Goal: Check status: Check status

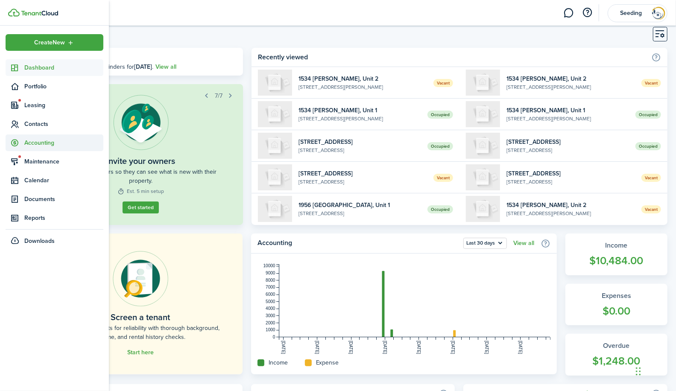
scroll to position [18, 0]
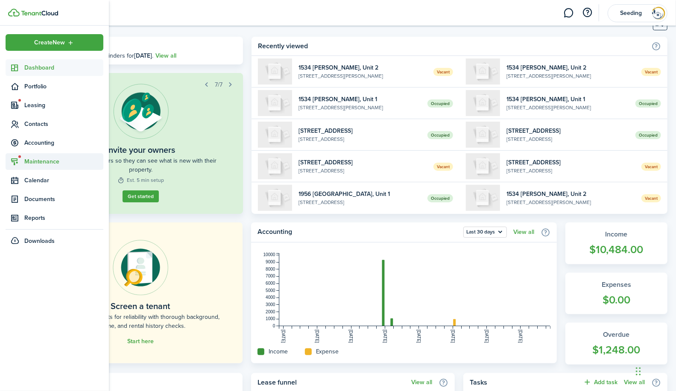
click at [38, 161] on span "Maintenance" at bounding box center [63, 161] width 79 height 9
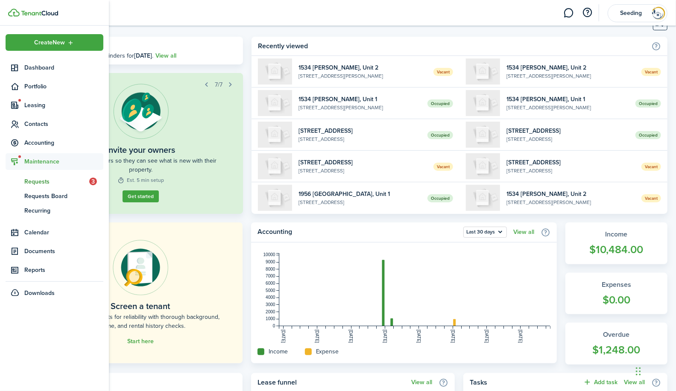
click at [36, 180] on span "Requests" at bounding box center [56, 181] width 65 height 9
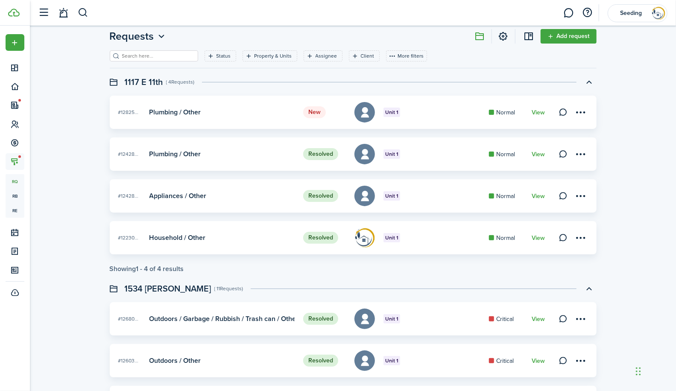
scroll to position [7, 0]
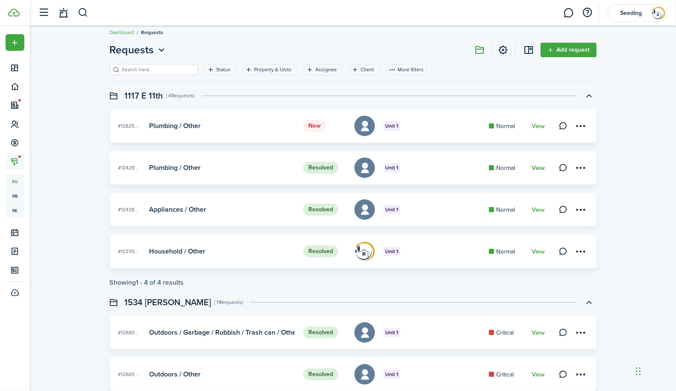
click at [541, 168] on link "View" at bounding box center [538, 168] width 13 height 7
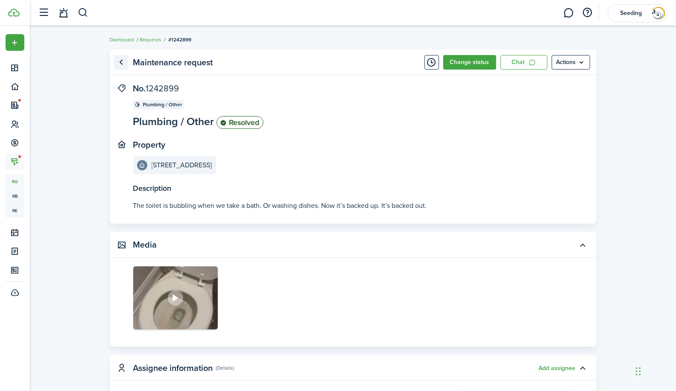
click at [122, 62] on link "Go back" at bounding box center [121, 62] width 15 height 15
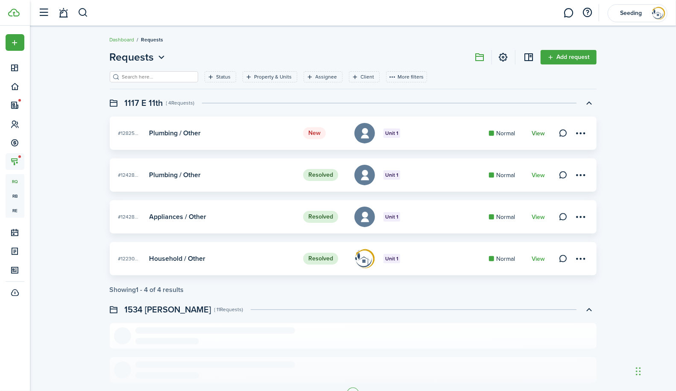
click at [541, 132] on link "View" at bounding box center [538, 133] width 13 height 7
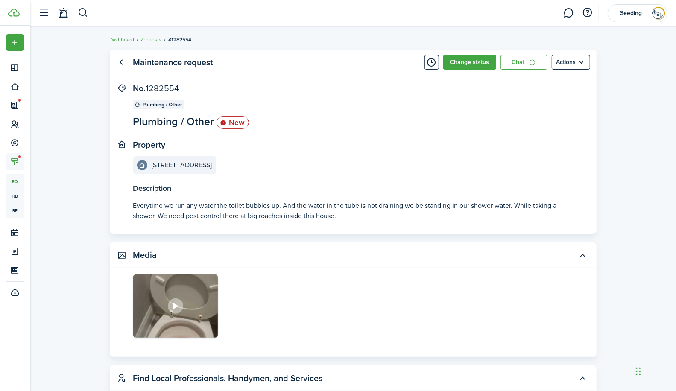
click at [176, 306] on icon at bounding box center [176, 306] width 12 height 11
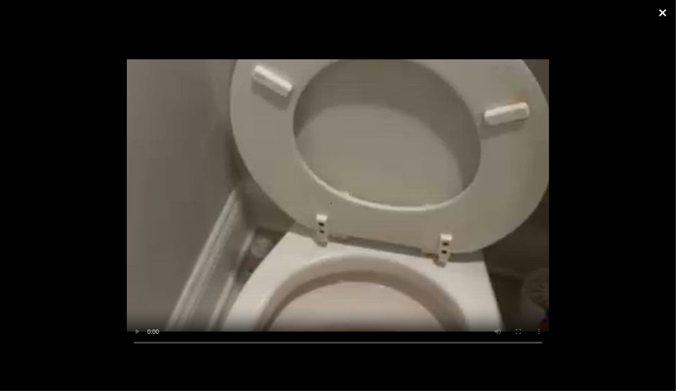
click at [667, 14] on button "Close" at bounding box center [662, 13] width 21 height 26
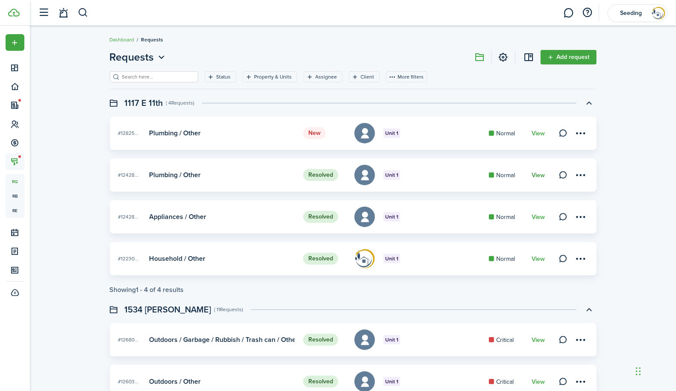
click at [540, 175] on link "View" at bounding box center [538, 175] width 13 height 7
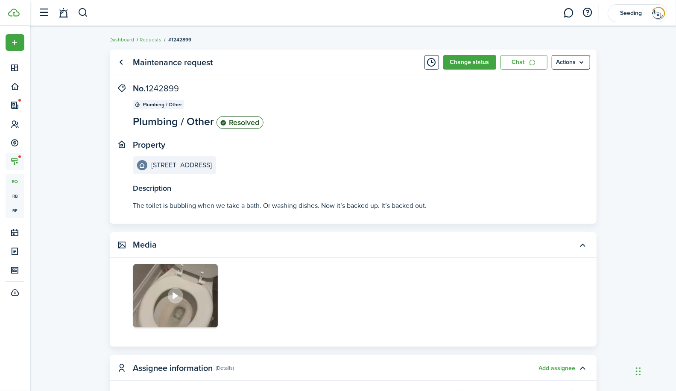
click at [193, 311] on img at bounding box center [175, 296] width 85 height 64
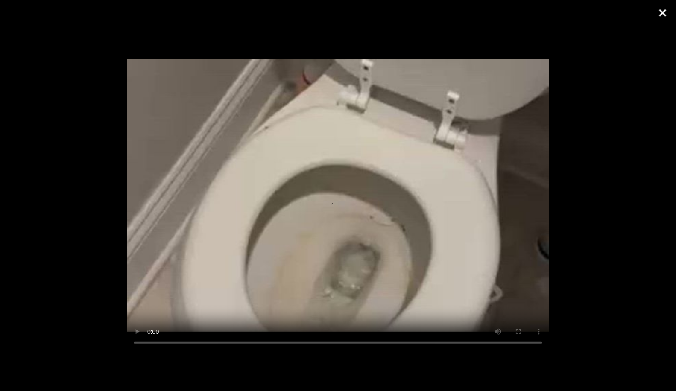
click at [664, 14] on button "Close" at bounding box center [662, 13] width 21 height 26
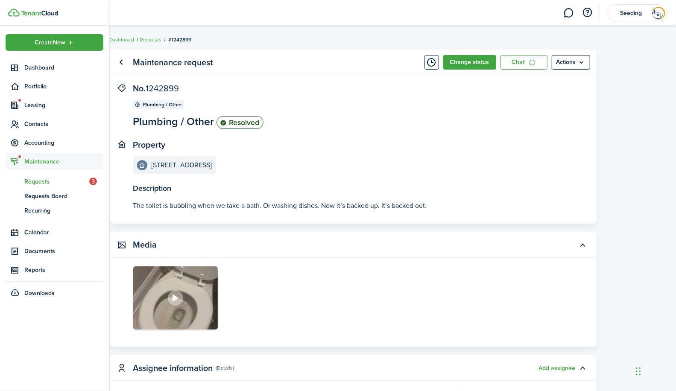
click at [38, 181] on span "Requests" at bounding box center [56, 181] width 65 height 9
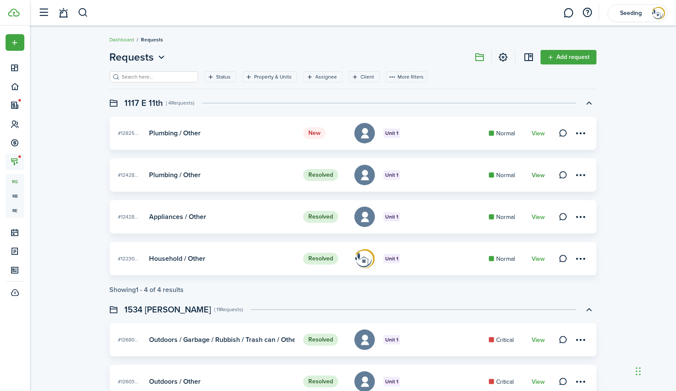
click at [537, 175] on link "View" at bounding box center [538, 175] width 13 height 7
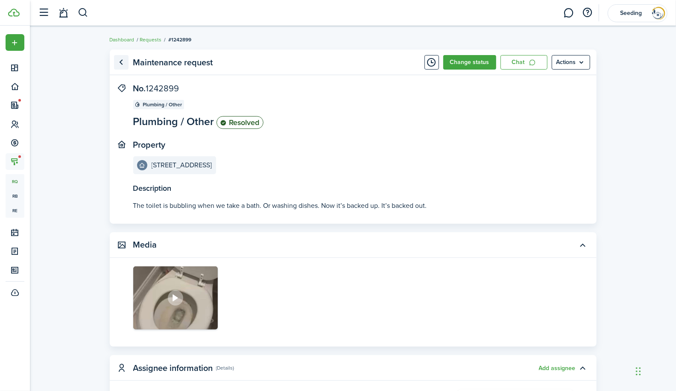
click at [120, 59] on link "Go back" at bounding box center [121, 62] width 15 height 15
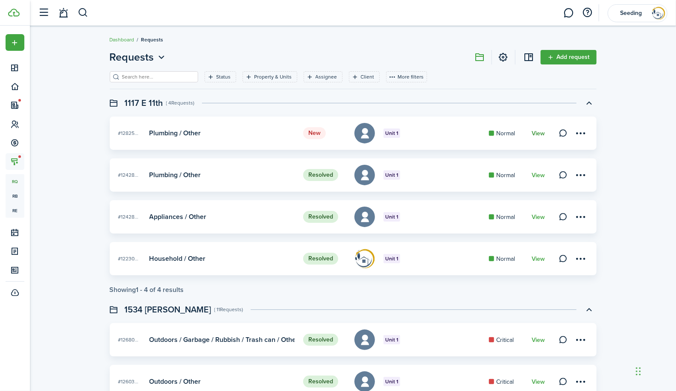
click at [541, 132] on link "View" at bounding box center [538, 133] width 13 height 7
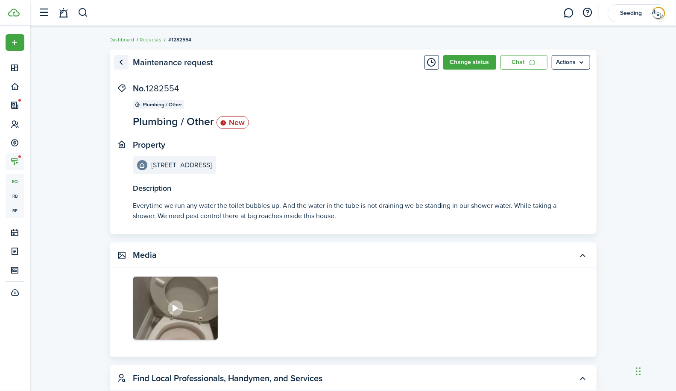
click at [122, 65] on link "Go back" at bounding box center [121, 62] width 15 height 15
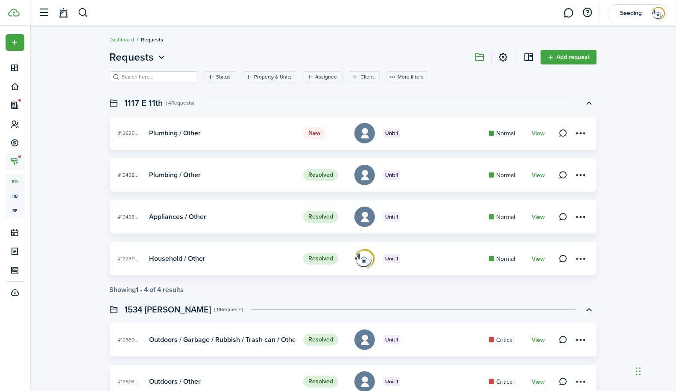
click at [159, 178] on card-title "Plumbing / Other" at bounding box center [176, 175] width 52 height 8
click at [541, 179] on card-footer "View" at bounding box center [538, 175] width 13 height 9
click at [539, 176] on link "View" at bounding box center [538, 175] width 13 height 7
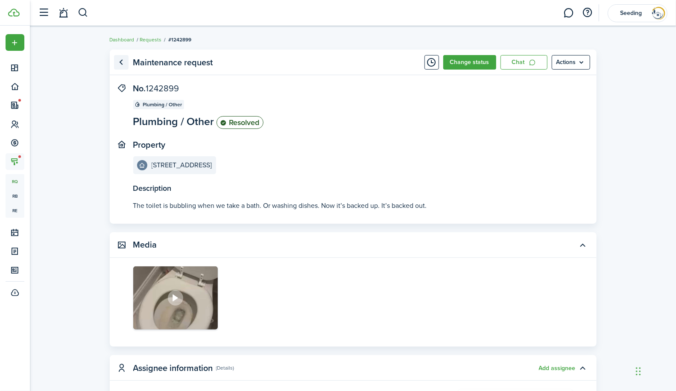
click at [120, 59] on link "Go back" at bounding box center [121, 62] width 15 height 15
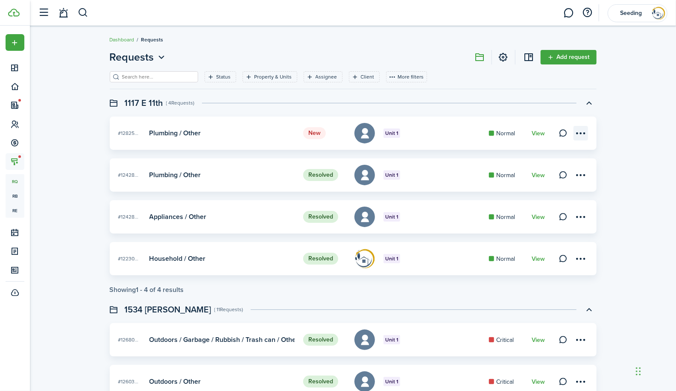
click at [580, 131] on menu-btn-icon at bounding box center [581, 133] width 15 height 15
click at [538, 136] on link "View" at bounding box center [538, 133] width 13 height 7
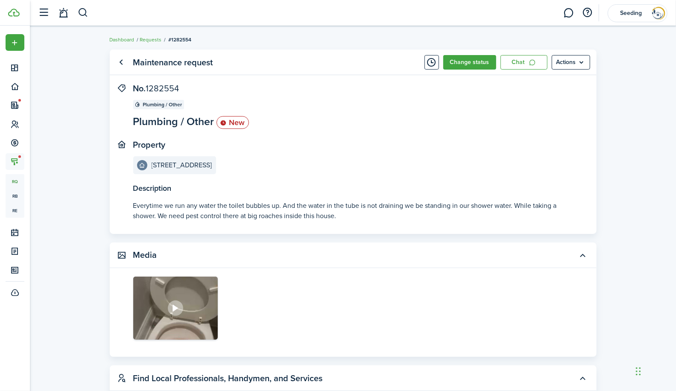
scroll to position [70, 0]
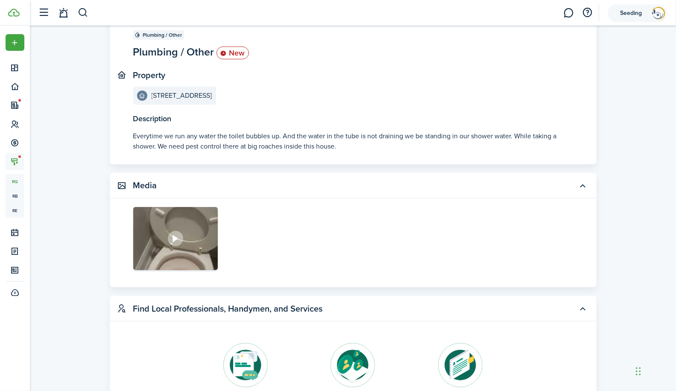
click at [648, 13] on span "Seeding" at bounding box center [631, 13] width 34 height 6
